Goal: Complete application form

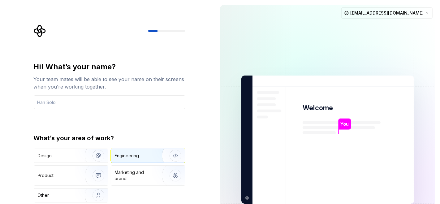
click at [136, 154] on div "Engineering" at bounding box center [127, 156] width 24 height 6
click at [94, 92] on div "Hi! What’s your name? Your team mates will be able to see your name on their sc…" at bounding box center [110, 85] width 152 height 47
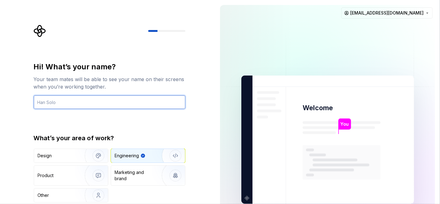
click at [87, 98] on input "text" at bounding box center [110, 102] width 152 height 14
type input "moni"
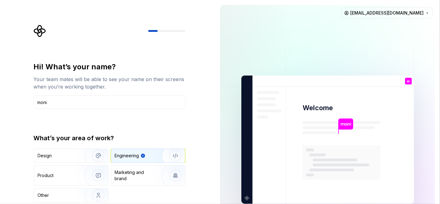
click at [138, 109] on div "Hi! What’s your name? Your team mates will be able to see your name on their sc…" at bounding box center [110, 132] width 152 height 141
